Goal: Task Accomplishment & Management: Use online tool/utility

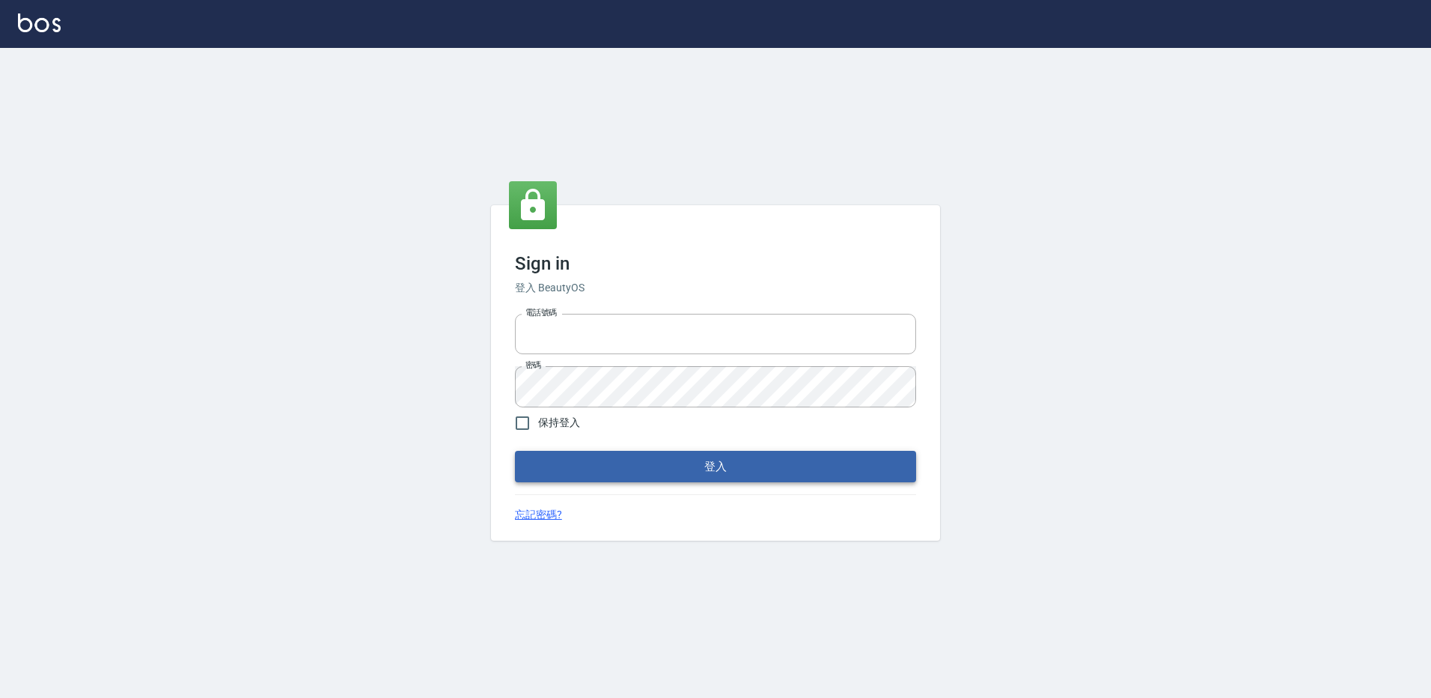
type input "27222158"
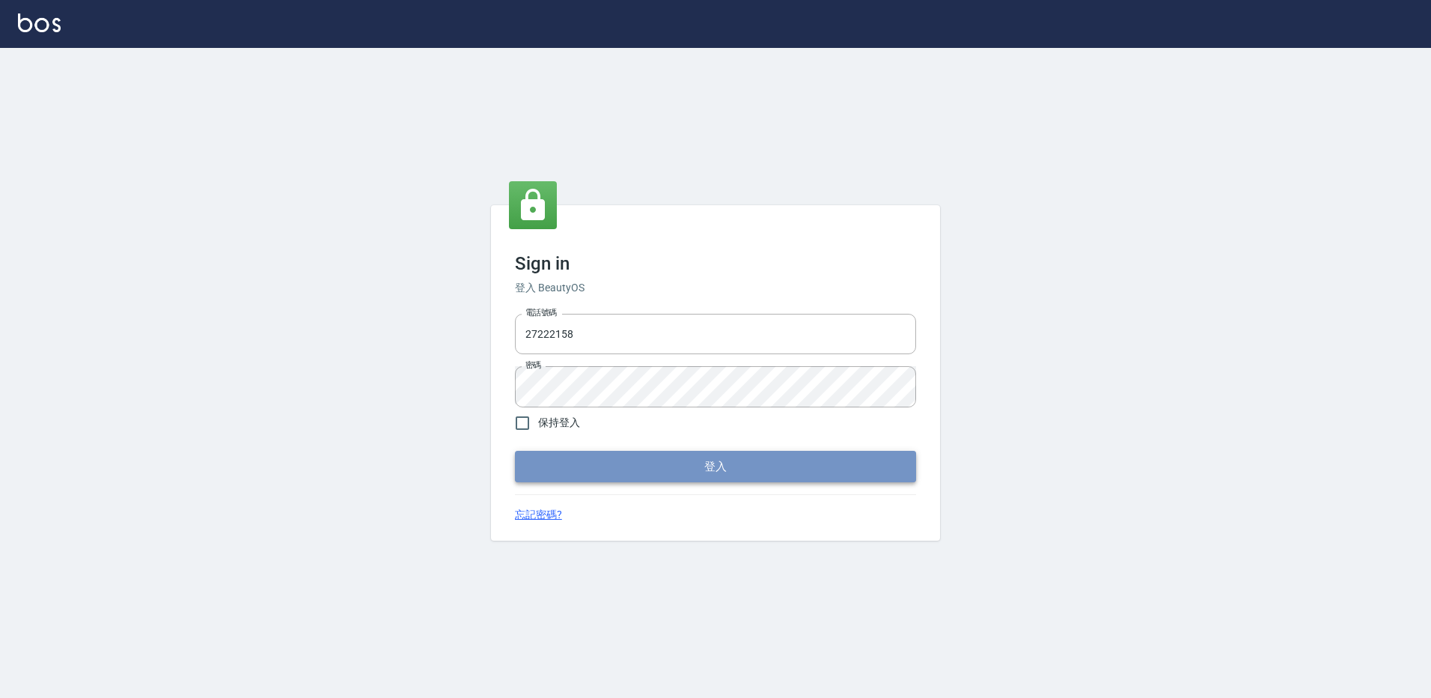
click at [615, 465] on button "登入" at bounding box center [715, 466] width 401 height 31
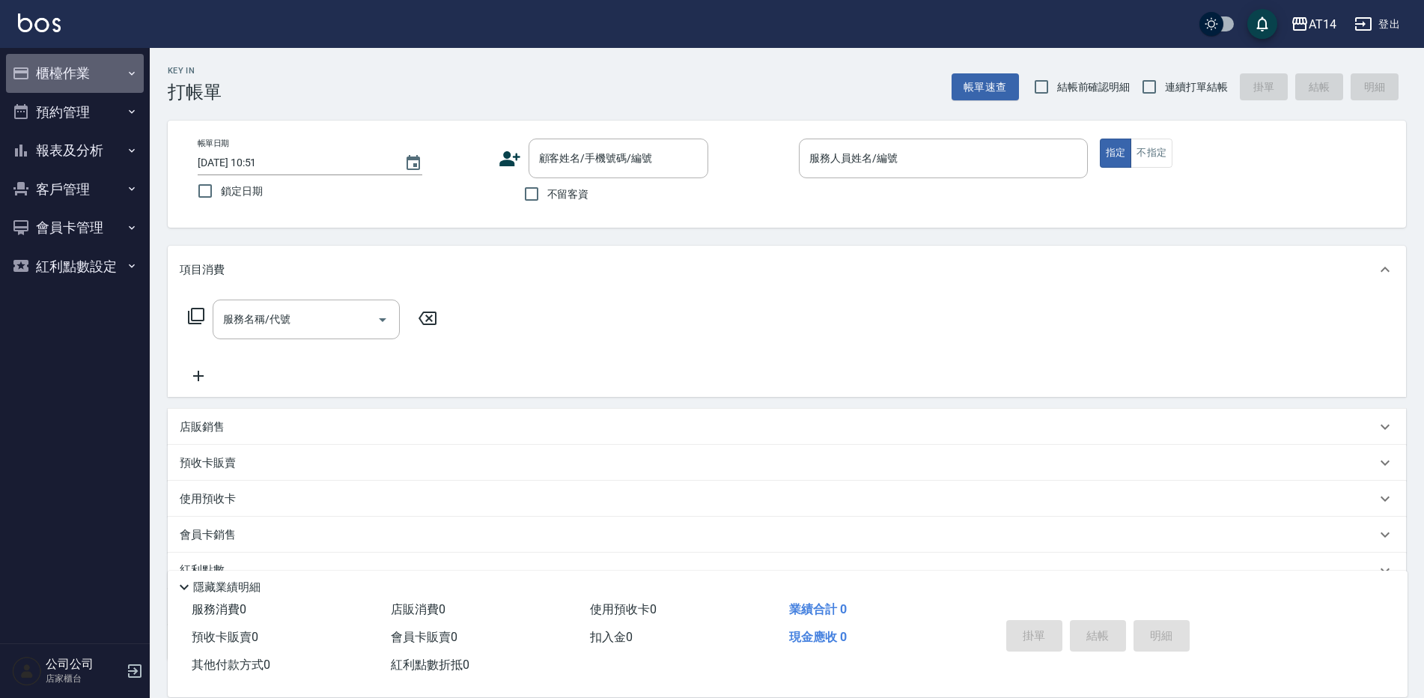
click at [55, 69] on button "櫃檯作業" at bounding box center [75, 73] width 138 height 39
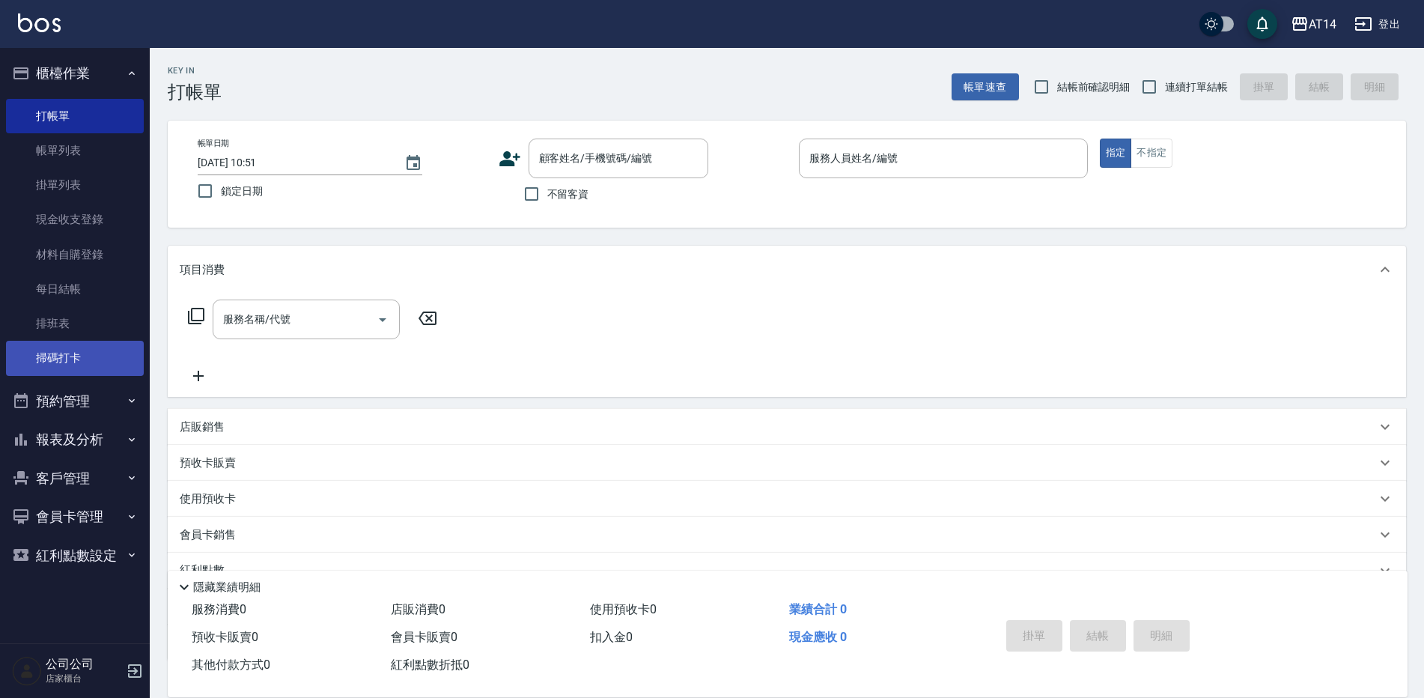
click at [95, 352] on link "掃碼打卡" at bounding box center [75, 358] width 138 height 34
